Goal: Obtain resource: Obtain resource

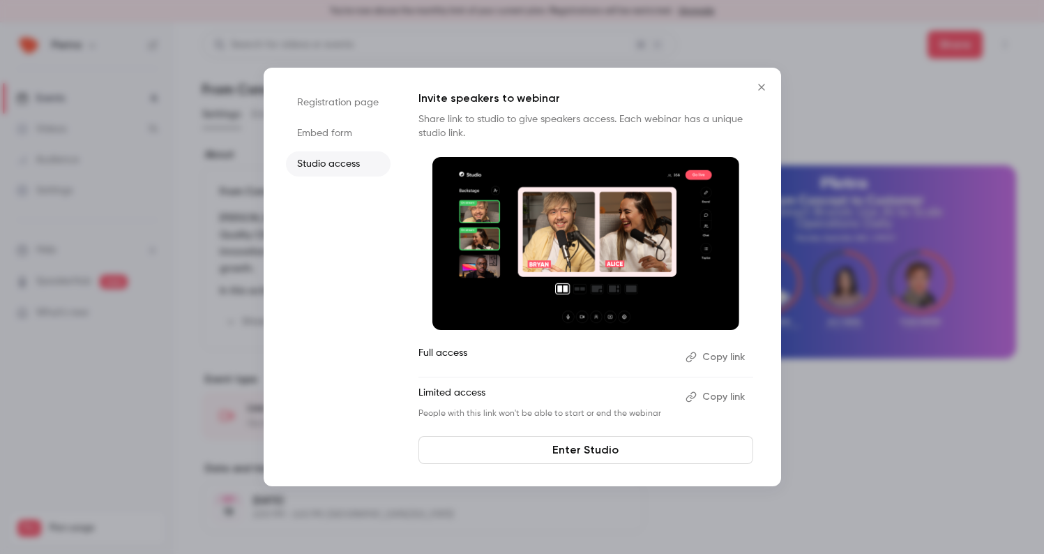
click at [762, 85] on icon "Close" at bounding box center [761, 87] width 17 height 11
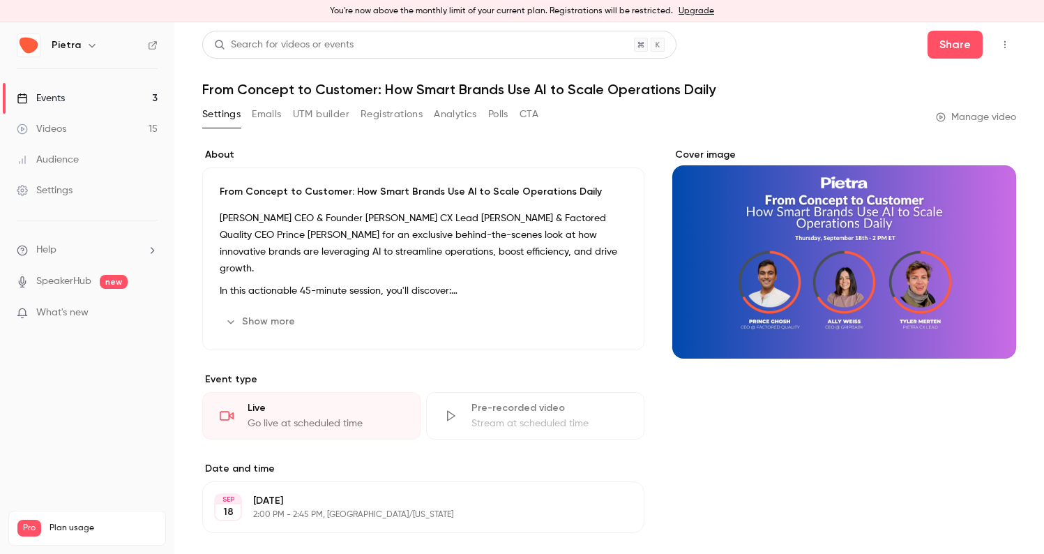
click at [980, 113] on link "Manage video" at bounding box center [976, 117] width 80 height 14
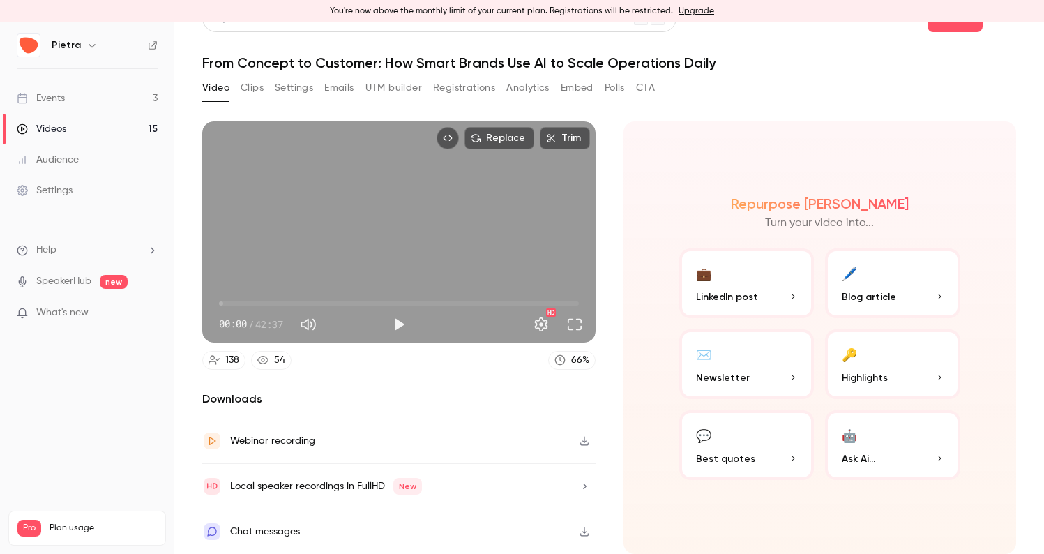
scroll to position [39, 0]
click at [580, 436] on icon "button" at bounding box center [584, 441] width 11 height 10
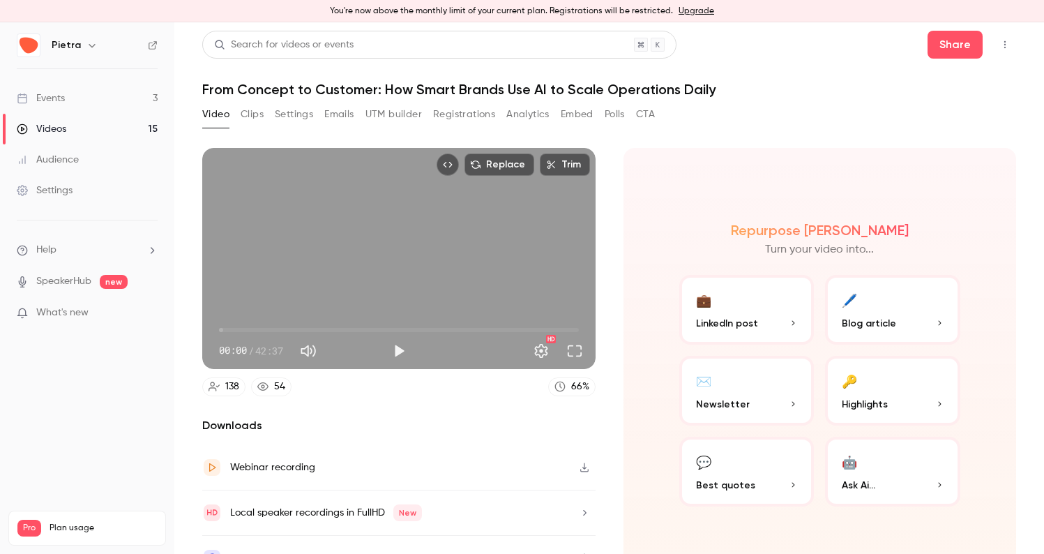
scroll to position [0, 0]
click at [251, 112] on button "Clips" at bounding box center [252, 114] width 23 height 22
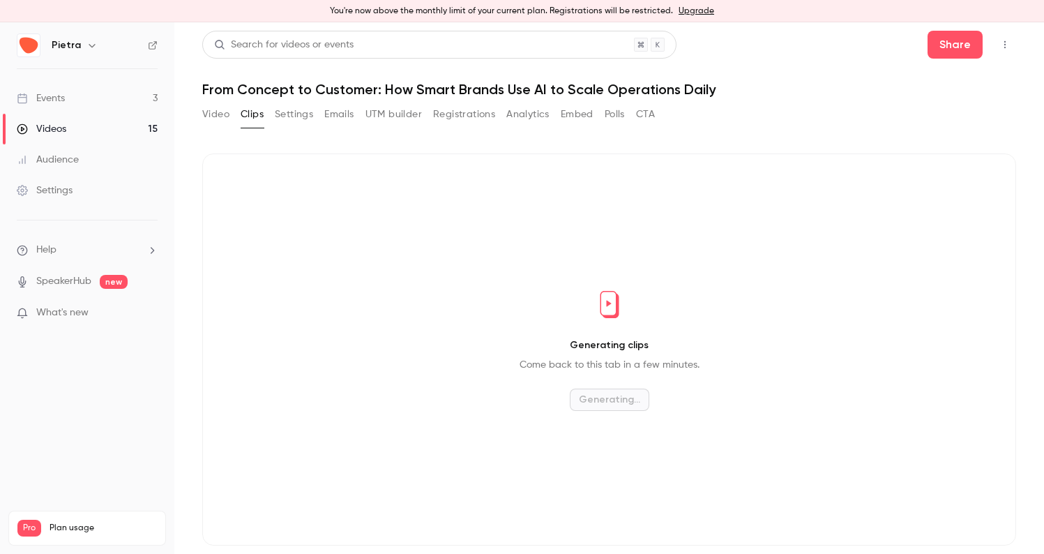
click at [301, 112] on button "Settings" at bounding box center [294, 114] width 38 height 22
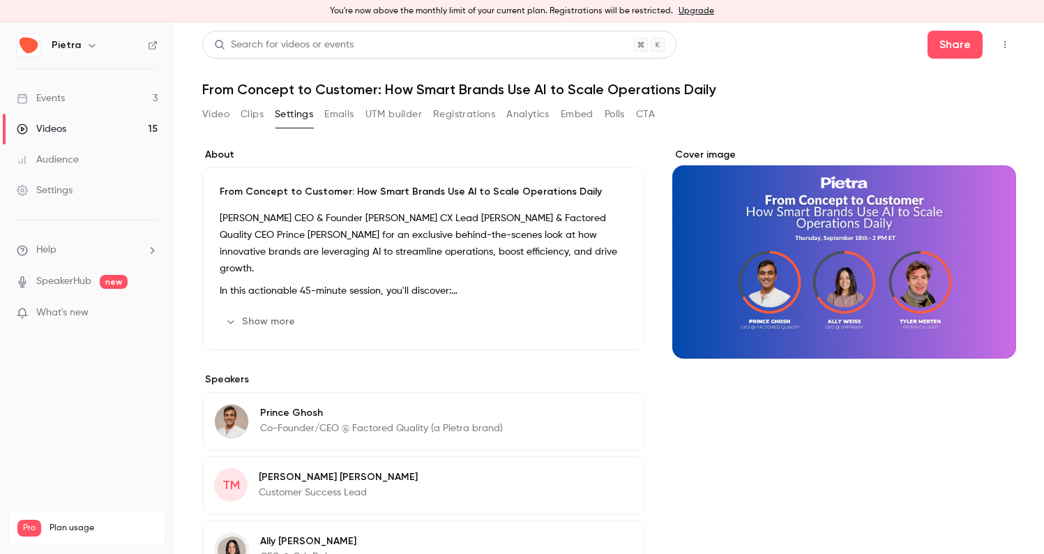
click at [335, 112] on button "Emails" at bounding box center [338, 114] width 29 height 22
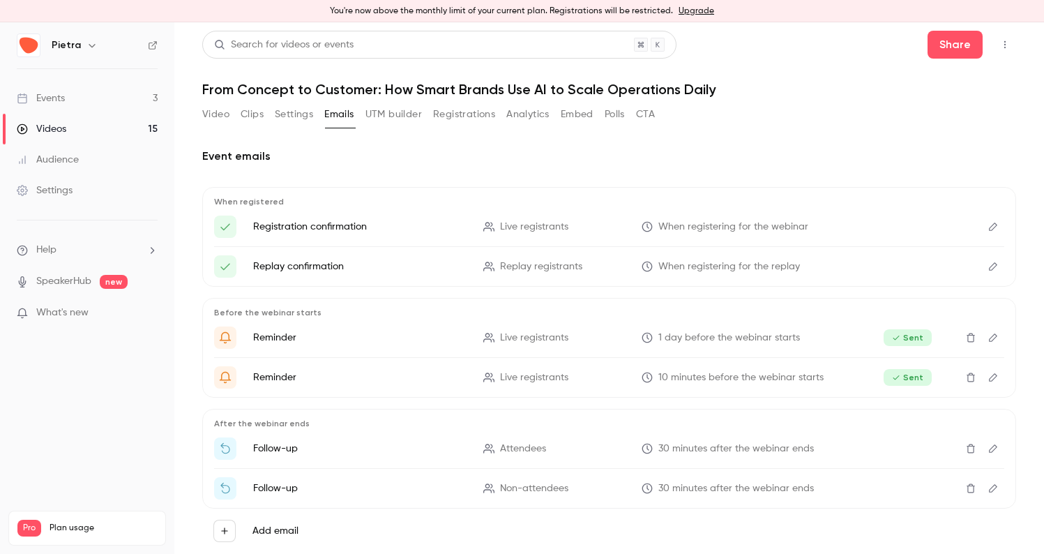
click at [217, 112] on button "Video" at bounding box center [215, 114] width 27 height 22
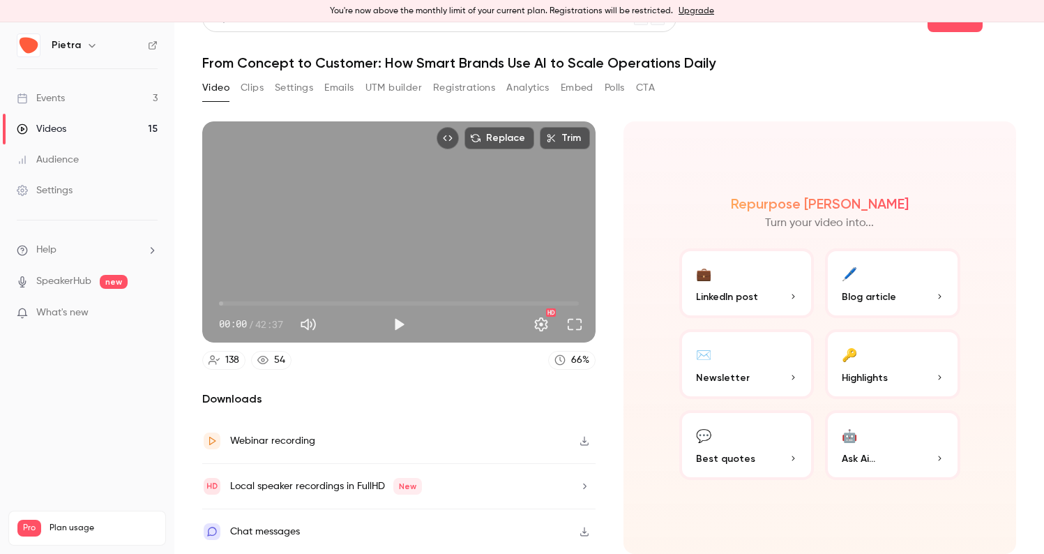
click at [256, 77] on button "Clips" at bounding box center [252, 88] width 23 height 22
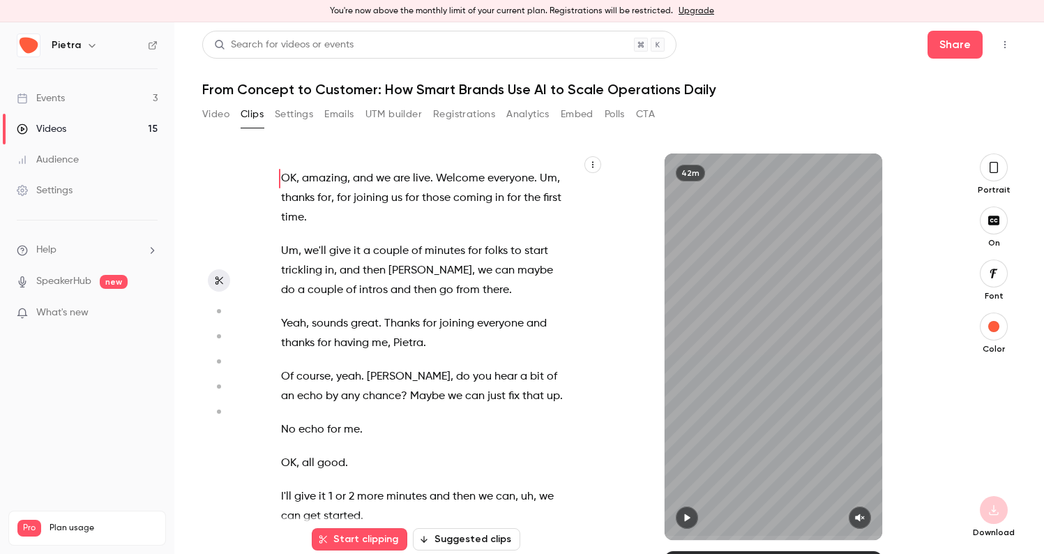
click at [596, 165] on icon "button" at bounding box center [592, 164] width 8 height 8
click at [537, 194] on div "Copy transcript" at bounding box center [536, 197] width 106 height 14
click at [596, 167] on icon "button" at bounding box center [592, 164] width 8 height 8
click at [545, 200] on div "Copy transcript" at bounding box center [536, 197] width 106 height 14
